Goal: Transaction & Acquisition: Download file/media

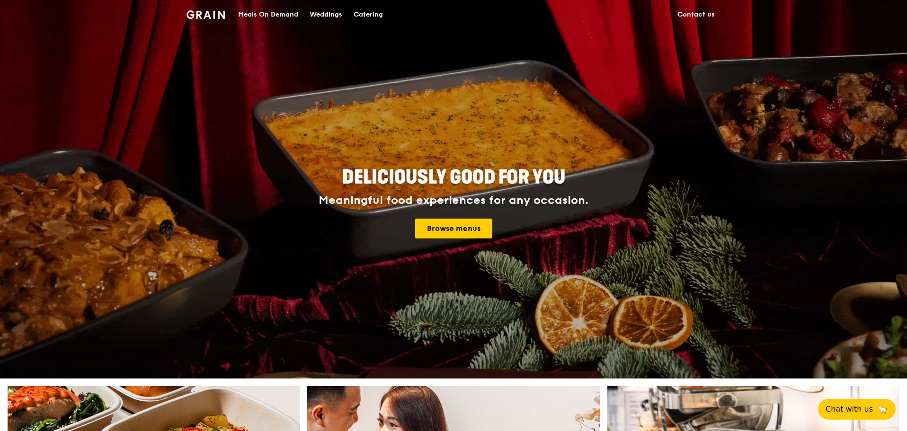
click at [363, 10] on div "Catering" at bounding box center [367, 14] width 29 height 28
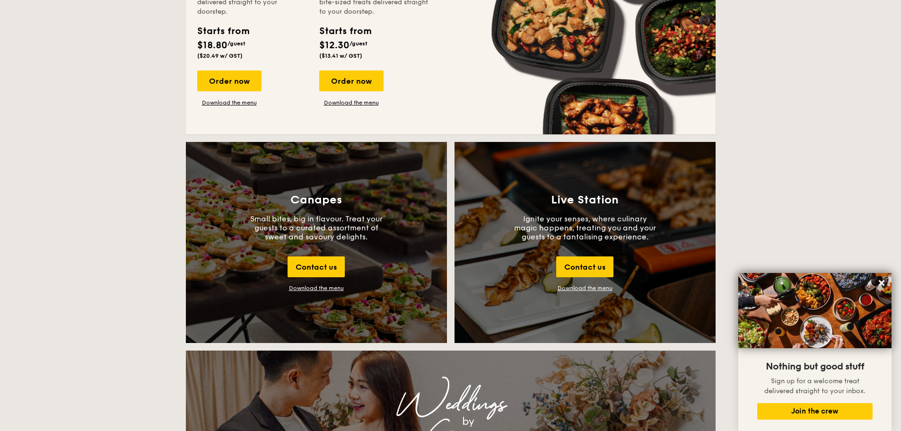
scroll to position [1041, 0]
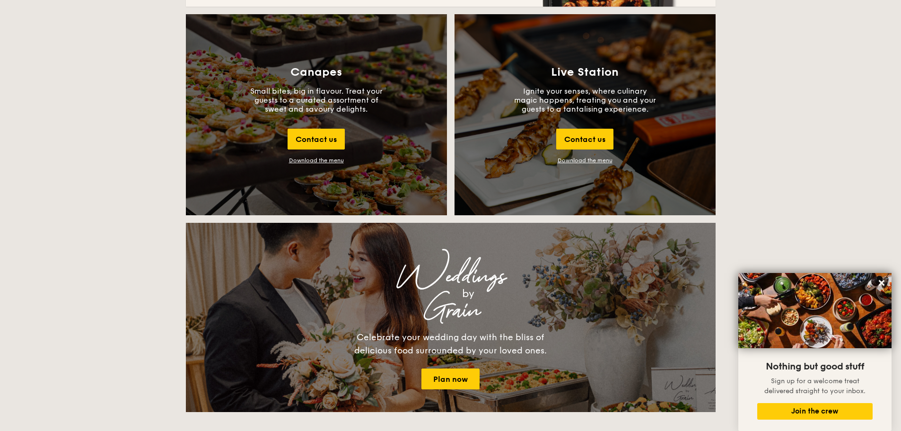
click at [576, 162] on link "Download the menu" at bounding box center [585, 160] width 55 height 7
click at [319, 161] on div "Download the menu" at bounding box center [316, 160] width 55 height 7
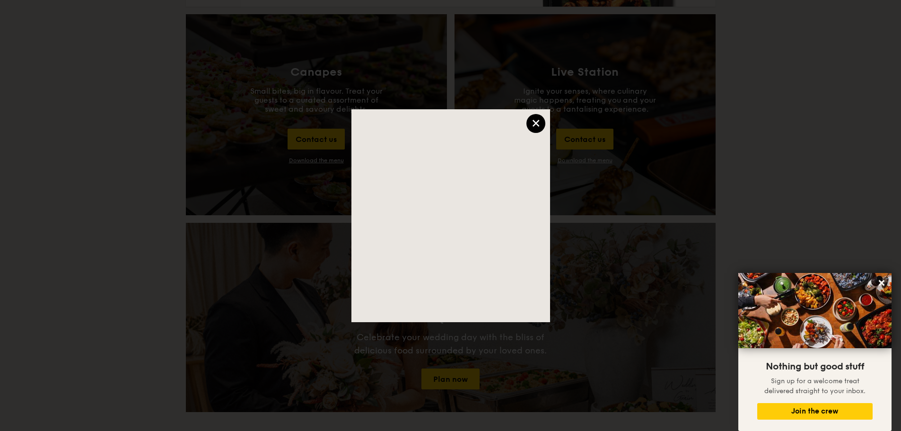
click at [534, 126] on div "×" at bounding box center [536, 123] width 19 height 19
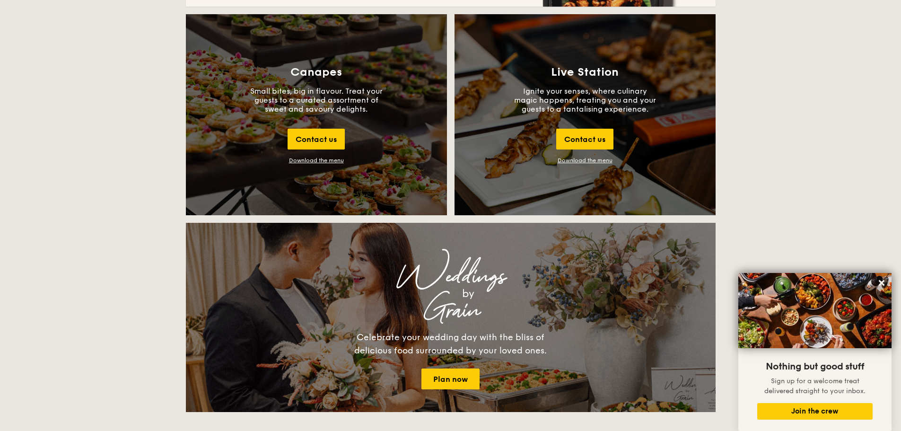
click at [314, 161] on div "Download the menu" at bounding box center [316, 160] width 55 height 7
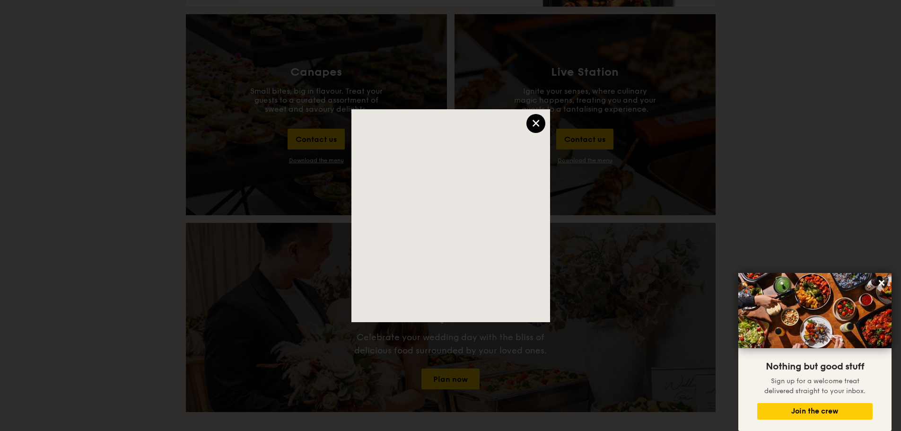
click at [540, 122] on div "×" at bounding box center [536, 123] width 19 height 19
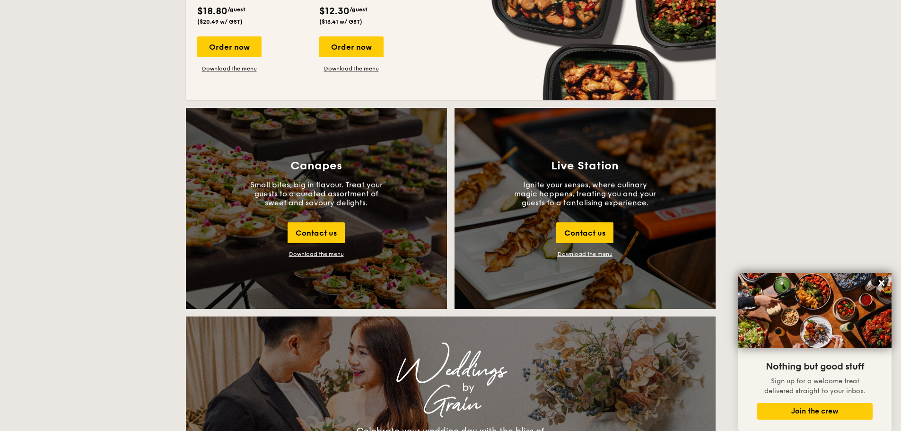
scroll to position [946, 0]
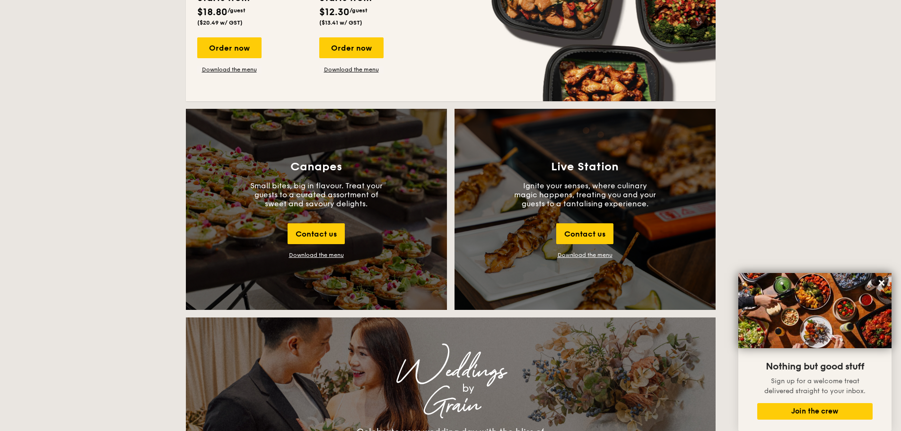
click at [582, 255] on link "Download the menu" at bounding box center [585, 255] width 55 height 7
